Goal: Information Seeking & Learning: Find specific fact

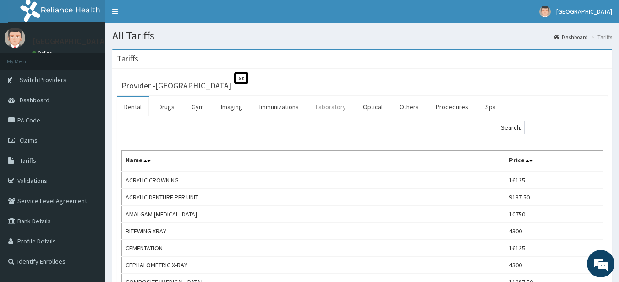
click at [329, 105] on link "Laboratory" at bounding box center [330, 106] width 45 height 19
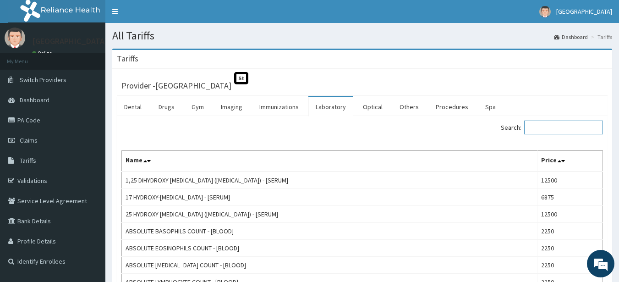
click at [583, 124] on input "Search:" at bounding box center [563, 128] width 79 height 14
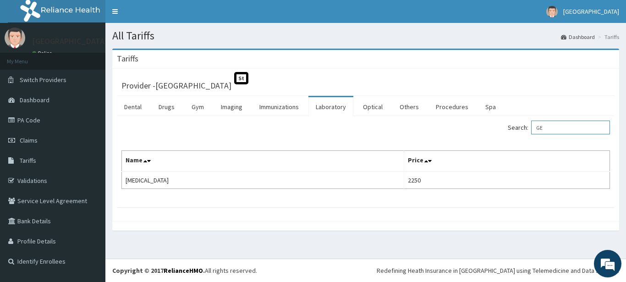
type input "G"
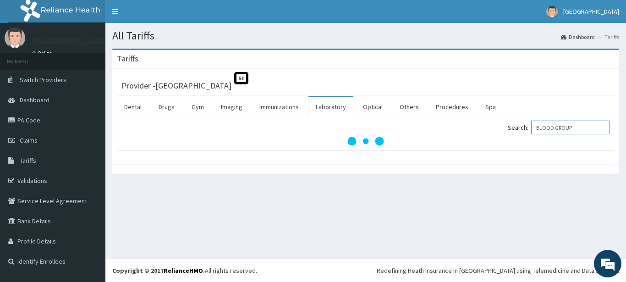
type input "BLOOD GROUP"
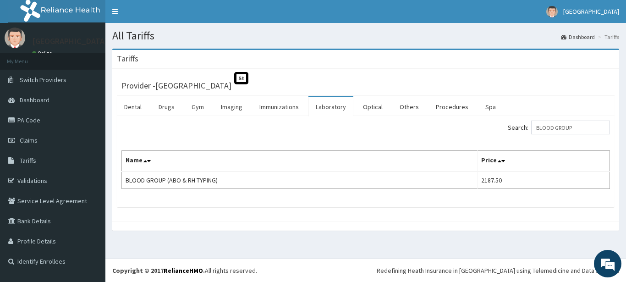
click at [554, 45] on section "Tariffs Provider - Erlings Childrens Hospital St Dental Drugs Gym Imaging Immun…" at bounding box center [365, 144] width 521 height 205
click at [51, 122] on link "PA Code" at bounding box center [52, 120] width 105 height 20
